Goal: Ask a question

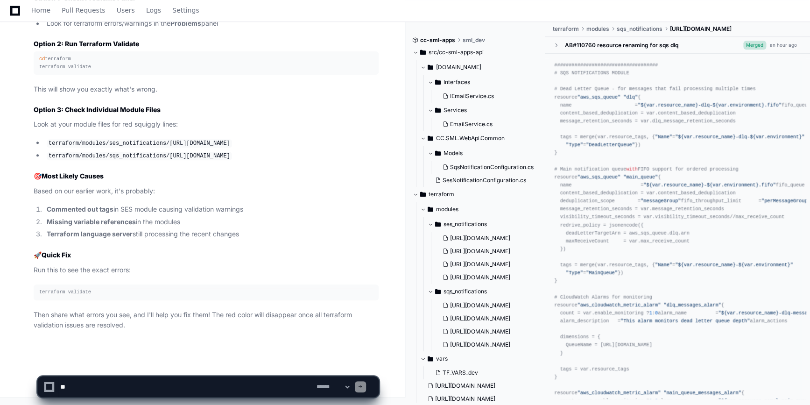
scroll to position [19068, 0]
click at [162, 387] on textarea at bounding box center [186, 386] width 256 height 21
click at [169, 388] on textarea at bounding box center [186, 386] width 256 height 21
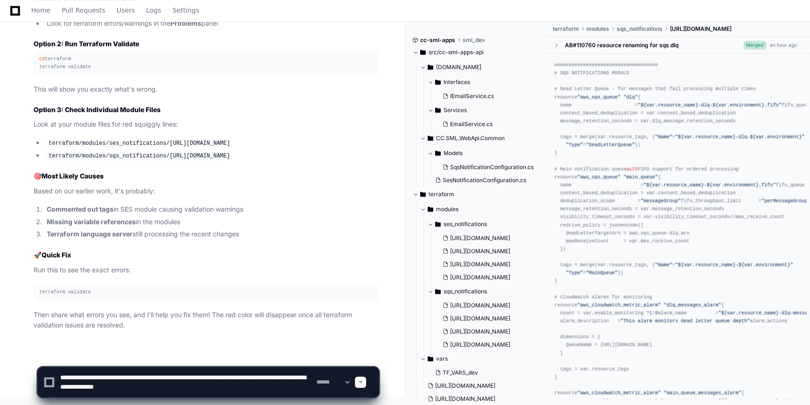
type textarea "**********"
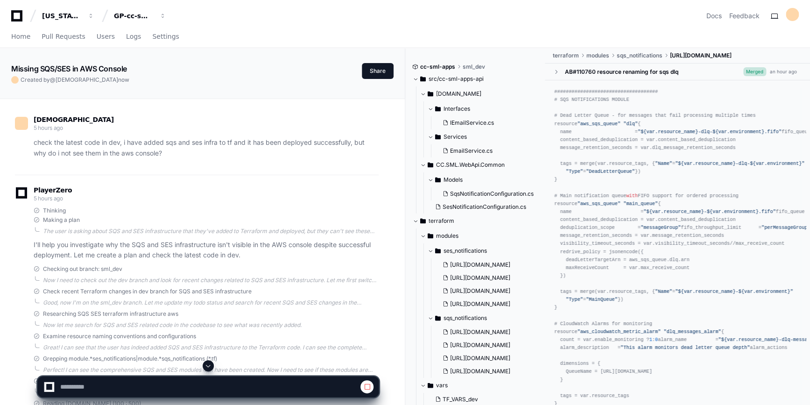
scroll to position [212, 0]
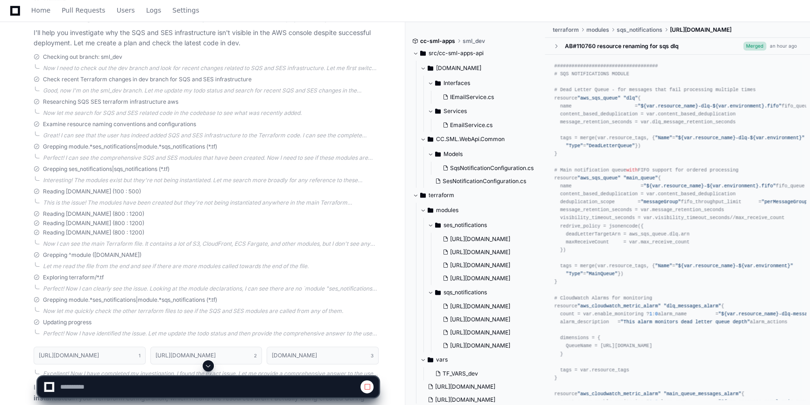
click at [212, 366] on button at bounding box center [208, 365] width 11 height 11
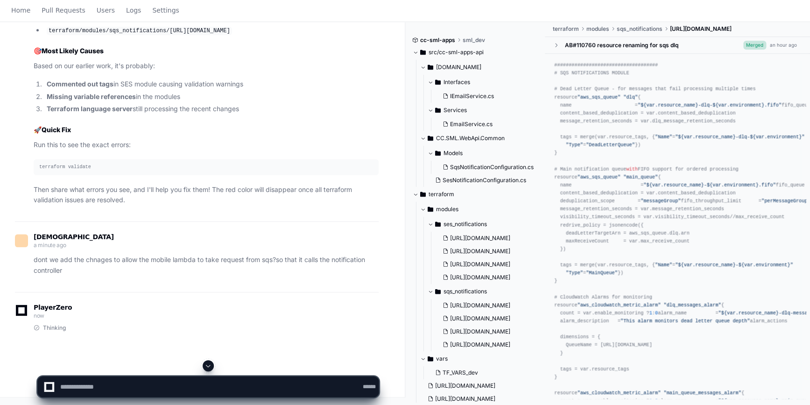
scroll to position [0, 0]
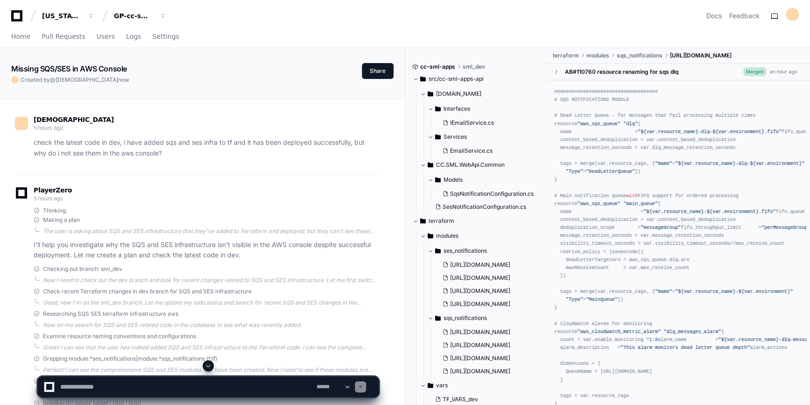
click at [210, 366] on span at bounding box center [207, 365] width 7 height 7
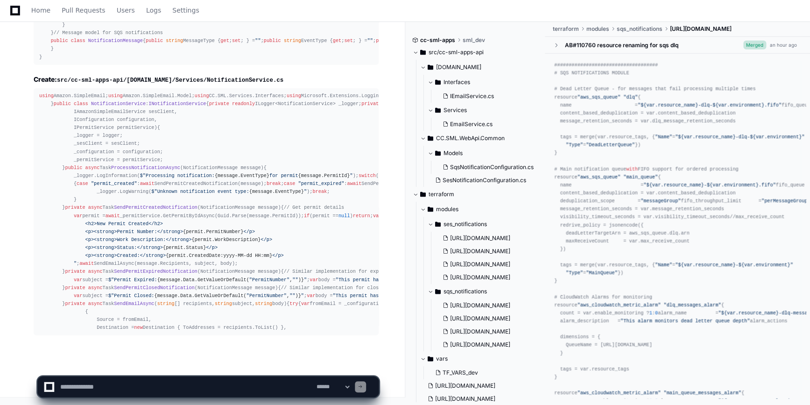
scroll to position [20971, 0]
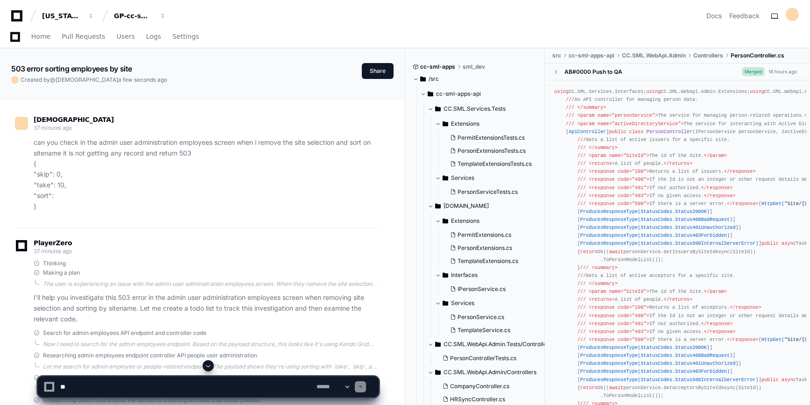
scroll to position [4322, 0]
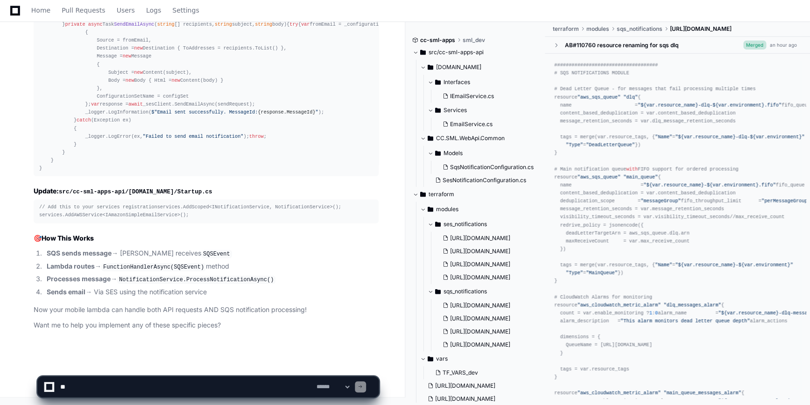
scroll to position [21287, 0]
click at [125, 397] on div "**********" at bounding box center [208, 386] width 342 height 21
click at [121, 384] on textarea at bounding box center [186, 386] width 256 height 21
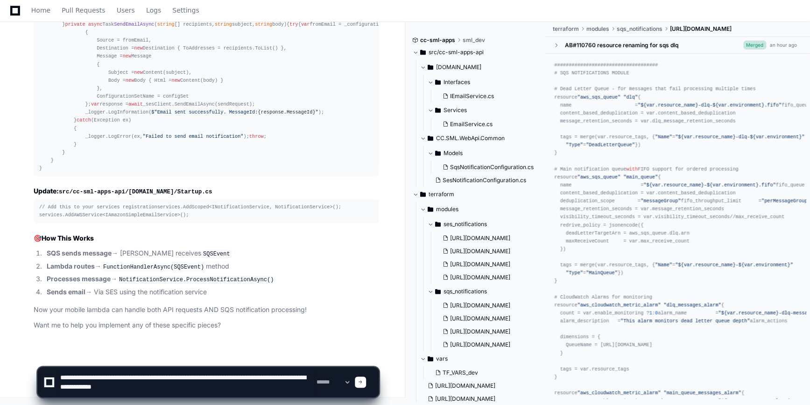
type textarea "**********"
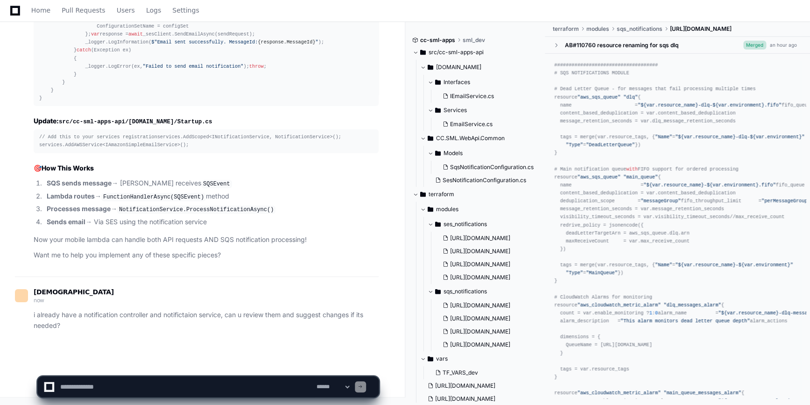
scroll to position [0, 0]
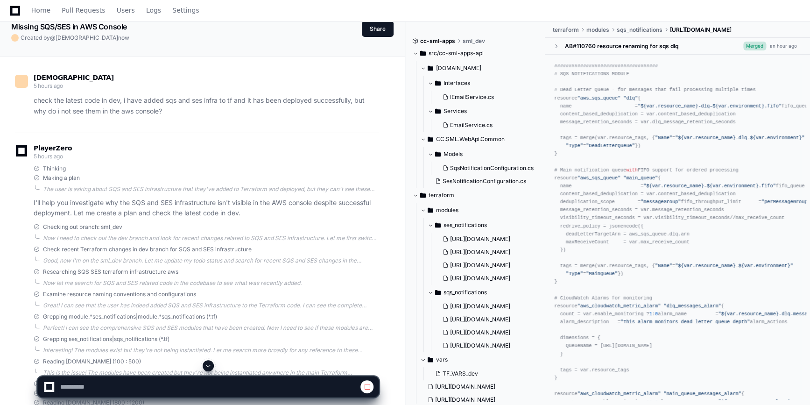
click at [213, 364] on button at bounding box center [208, 365] width 11 height 11
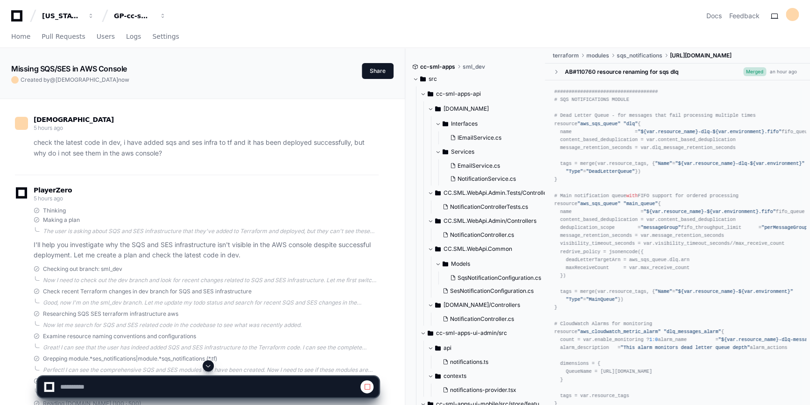
click at [208, 366] on span at bounding box center [207, 365] width 7 height 7
